Goal: Task Accomplishment & Management: Complete application form

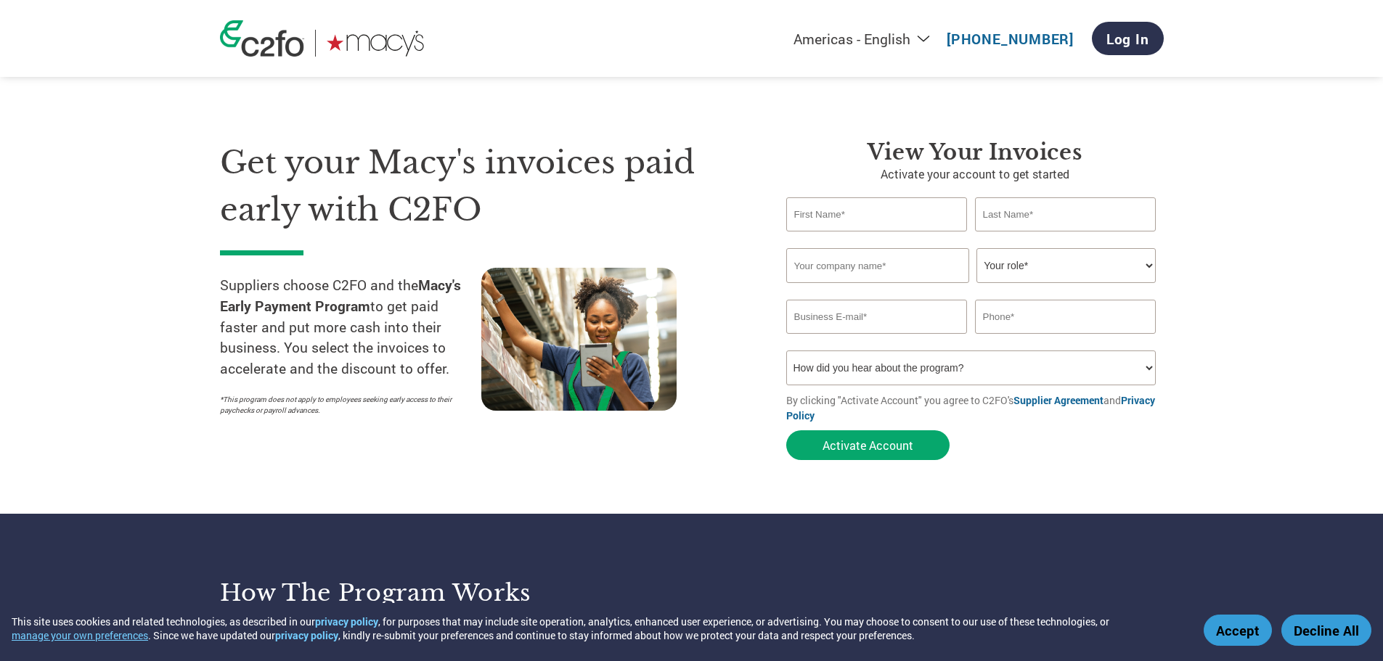
drag, startPoint x: 0, startPoint y: 0, endPoint x: 858, endPoint y: 216, distance: 884.9
click at [858, 216] on input "text" at bounding box center [877, 214] width 182 height 34
type input "c"
type input "Charaye"
type input "[PERSON_NAME]"
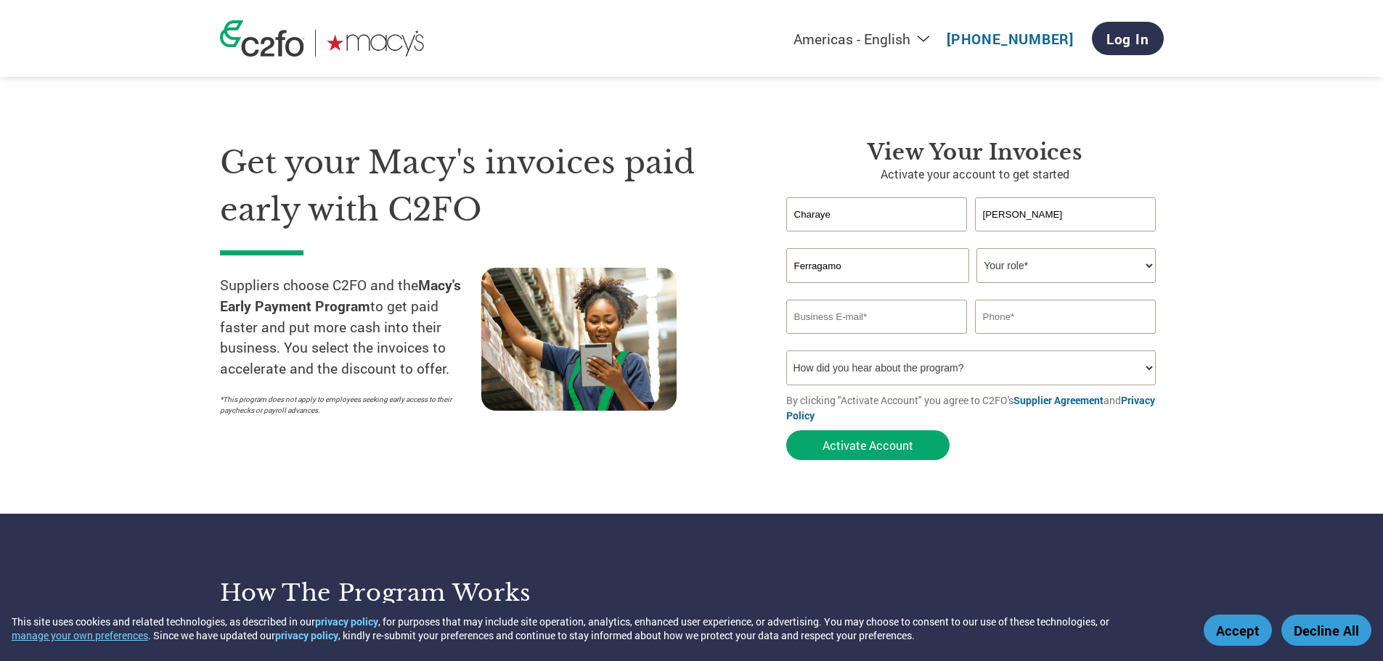
type input "Ferragamo"
click at [1145, 256] on select "Your role* CFO Controller Credit Manager Finance Director Treasurer CEO Preside…" at bounding box center [1066, 265] width 179 height 35
select select "ACCOUNTS_RECEIVABLE"
click at [977, 248] on select "Your role* CFO Controller Credit Manager Finance Director Treasurer CEO Preside…" at bounding box center [1066, 265] width 179 height 35
click at [924, 317] on input "email" at bounding box center [877, 317] width 182 height 34
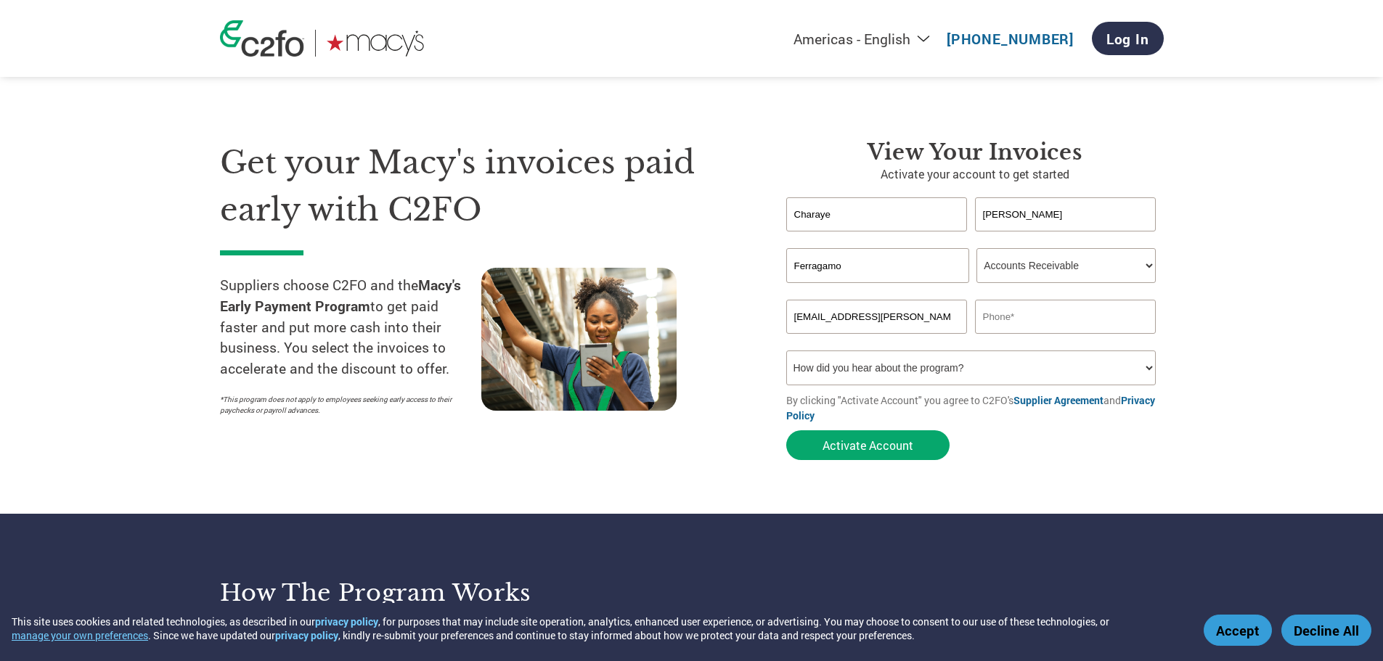
type input "[EMAIL_ADDRESS][PERSON_NAME][DOMAIN_NAME]"
click at [1025, 322] on input "201551" at bounding box center [1066, 317] width 182 height 34
type input "2015510867"
click at [952, 360] on select "How did you hear about the program? Received a letter Email Social Media Online…" at bounding box center [971, 368] width 370 height 35
select select "Email"
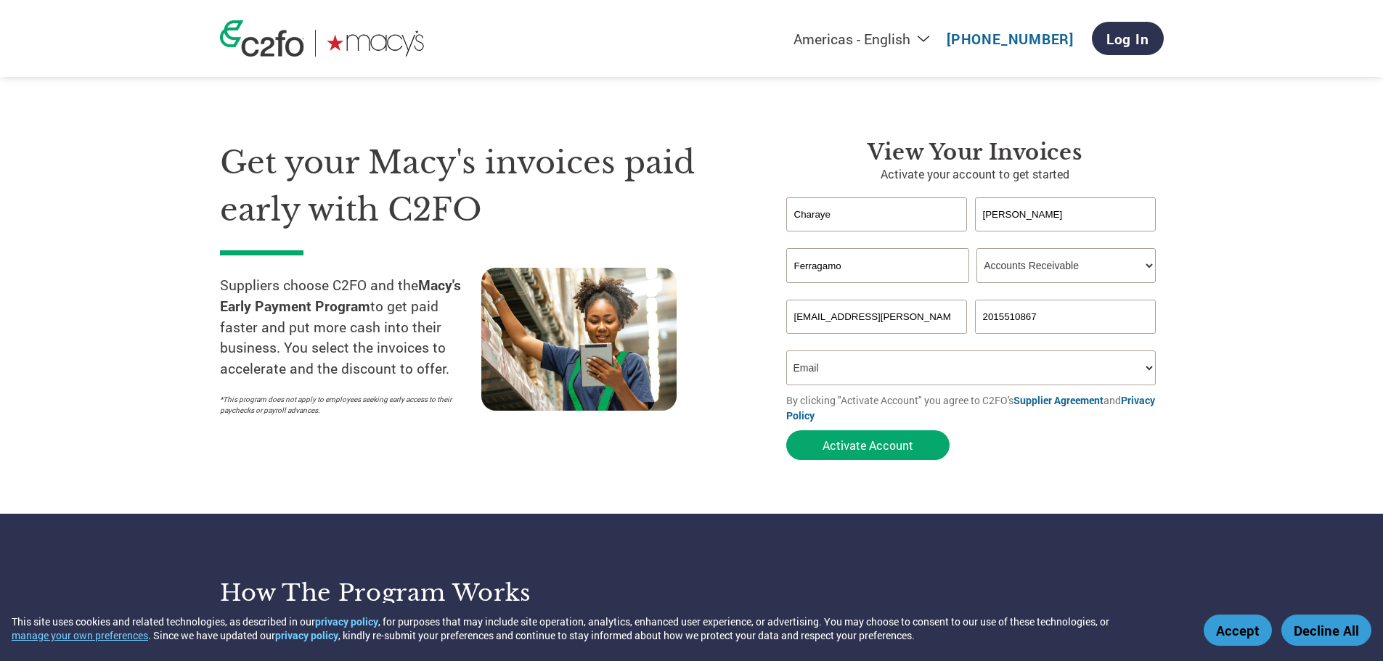
click at [786, 351] on select "How did you hear about the program? Received a letter Email Social Media Online…" at bounding box center [971, 368] width 370 height 35
click at [897, 451] on button "Activate Account" at bounding box center [867, 446] width 163 height 30
